Goal: Task Accomplishment & Management: Use online tool/utility

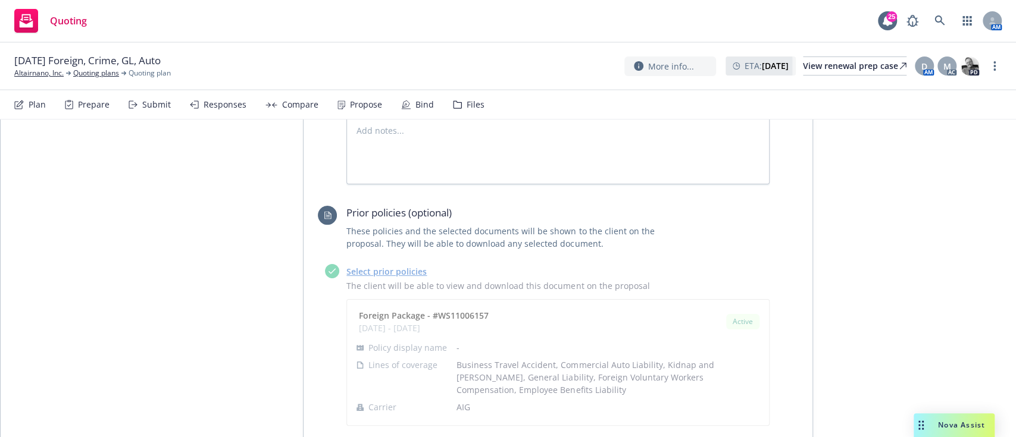
scroll to position [820, 0]
type textarea "x"
